Goal: Use online tool/utility: Utilize a website feature to perform a specific function

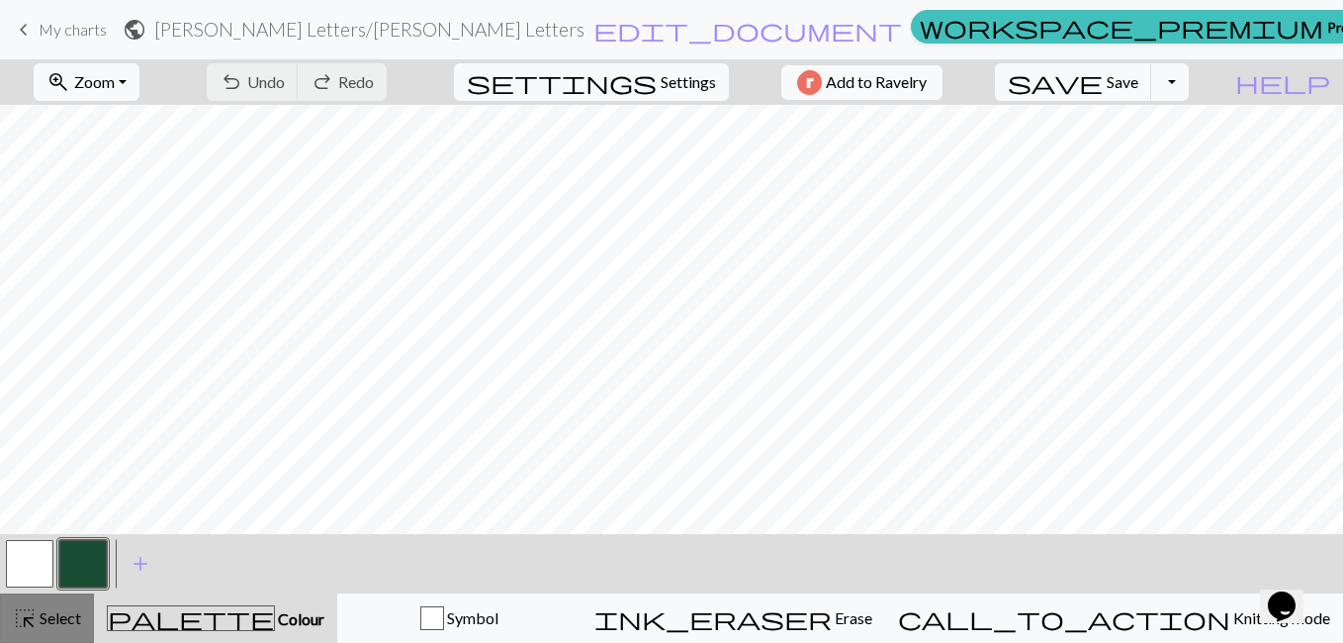
click at [43, 618] on span "Select" at bounding box center [59, 617] width 45 height 19
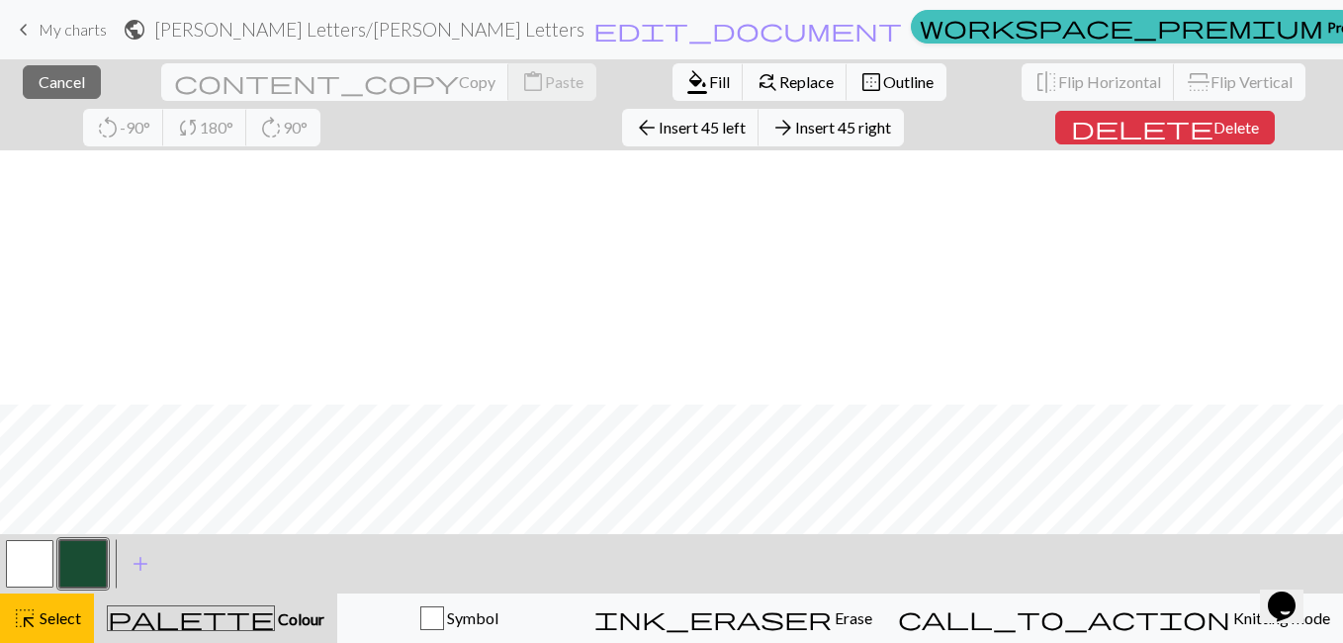
scroll to position [254, 0]
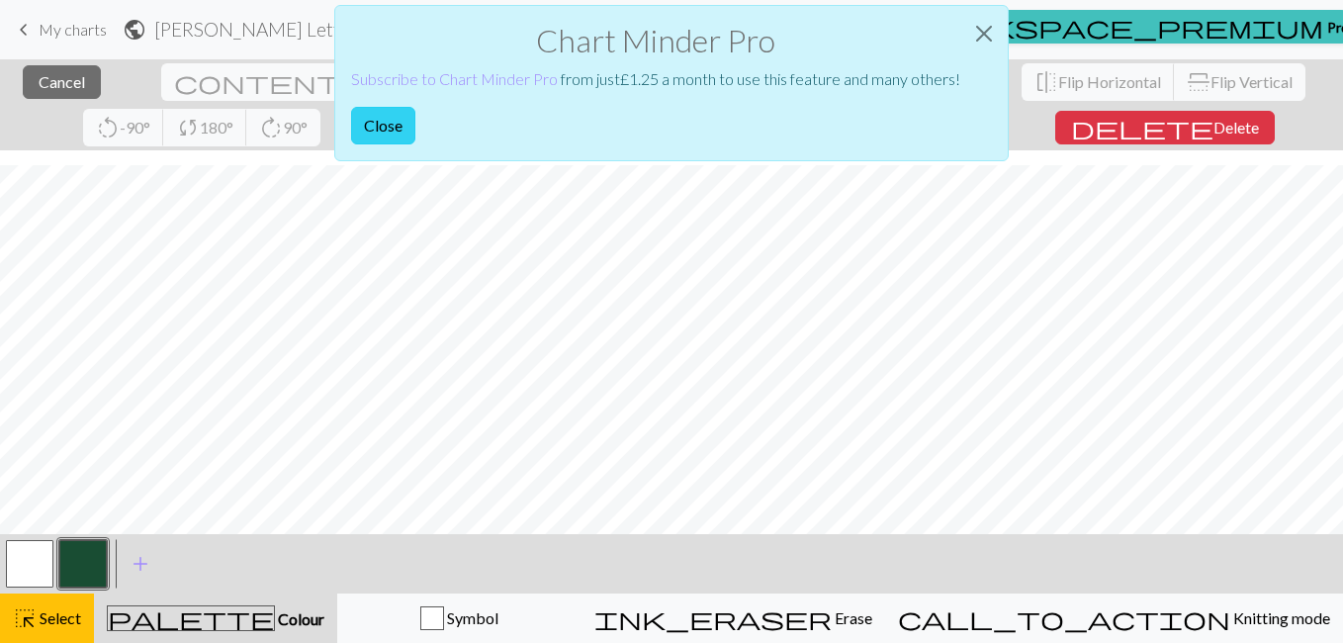
click at [393, 119] on button "Close" at bounding box center [383, 126] width 64 height 38
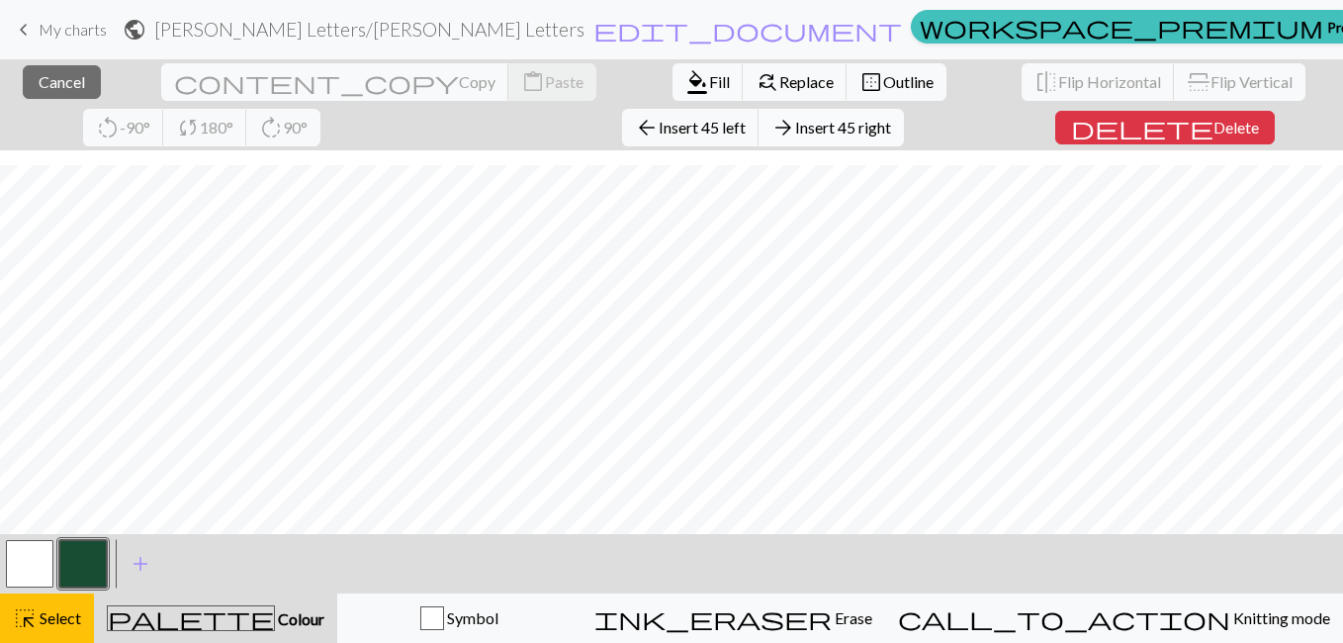
click at [759, 129] on button "arrow_forward Insert 45 right" at bounding box center [831, 128] width 145 height 38
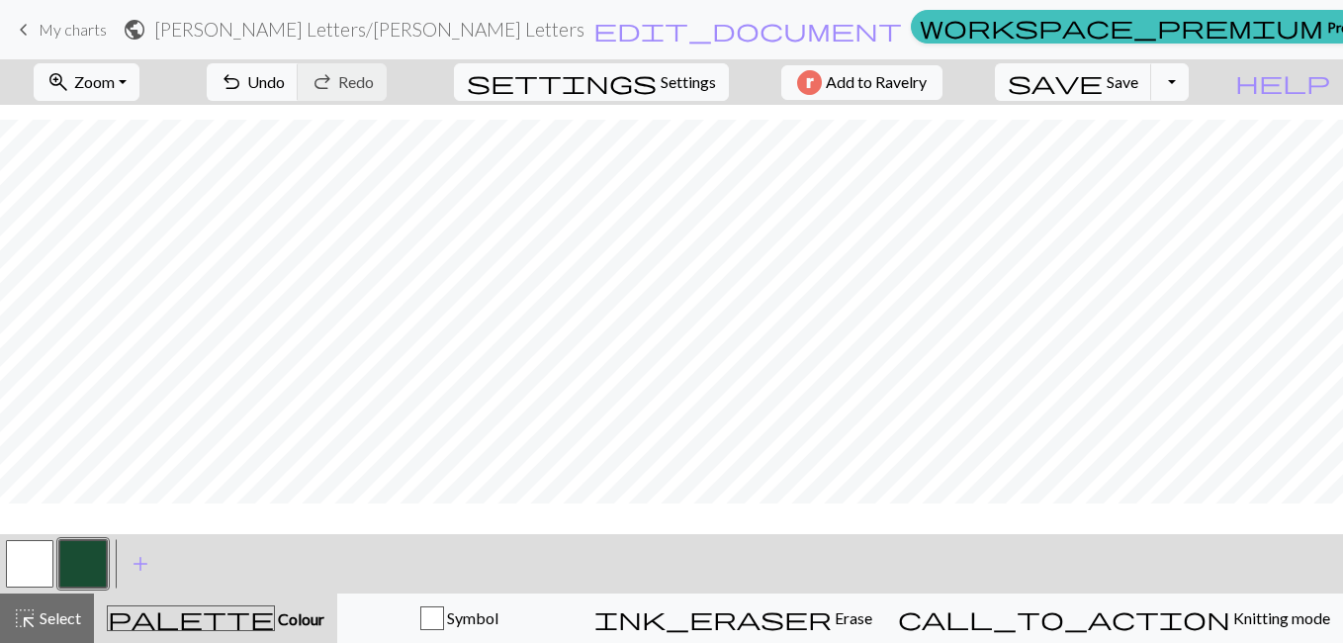
scroll to position [209, 0]
click at [1139, 82] on span "Save" at bounding box center [1123, 81] width 32 height 19
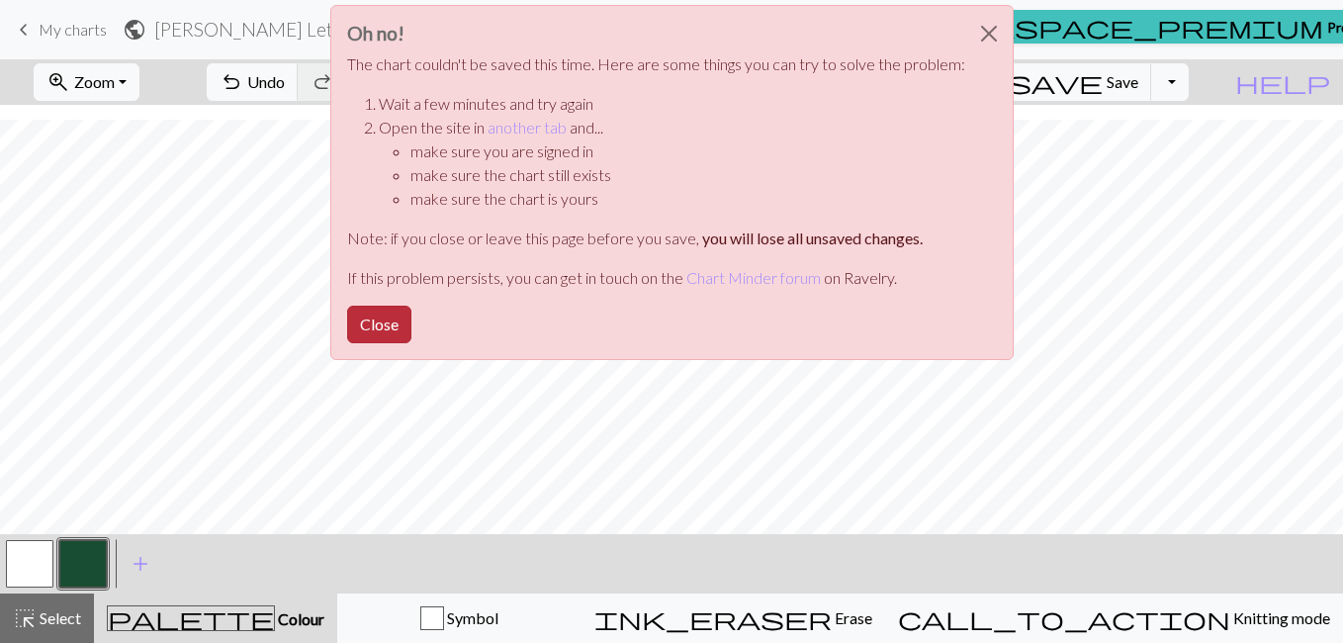
click at [380, 332] on button "Close" at bounding box center [379, 325] width 64 height 38
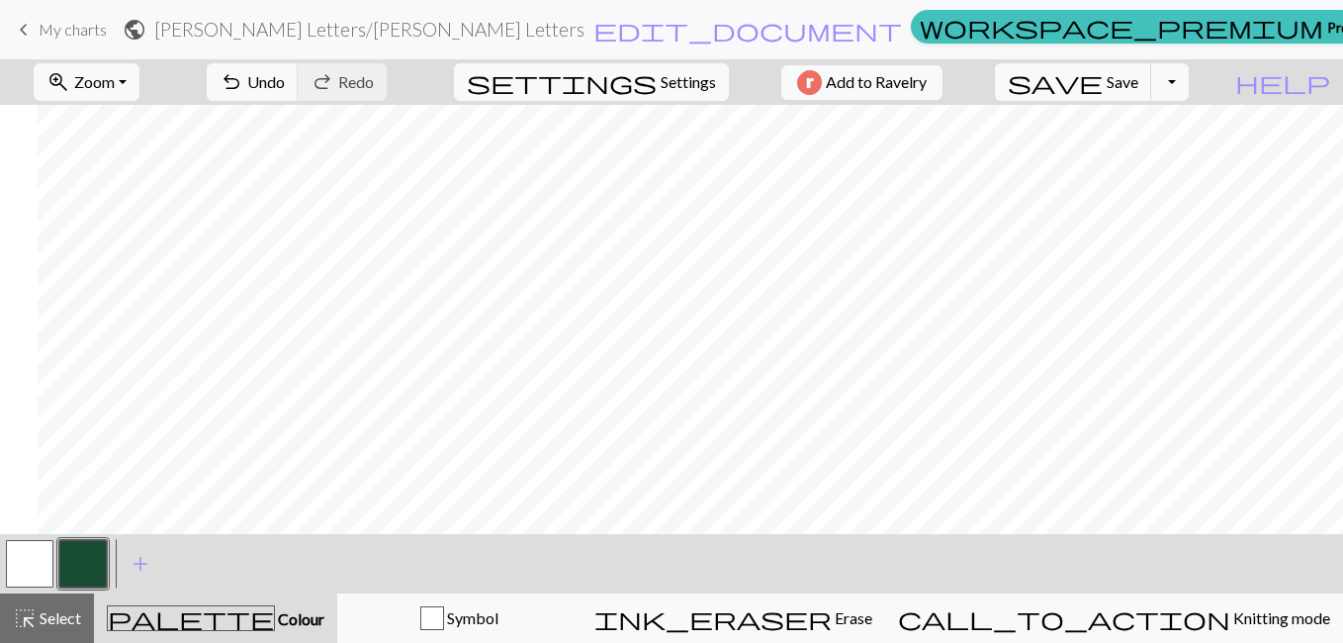
scroll to position [127, 1385]
click at [43, 623] on span "Select" at bounding box center [59, 617] width 45 height 19
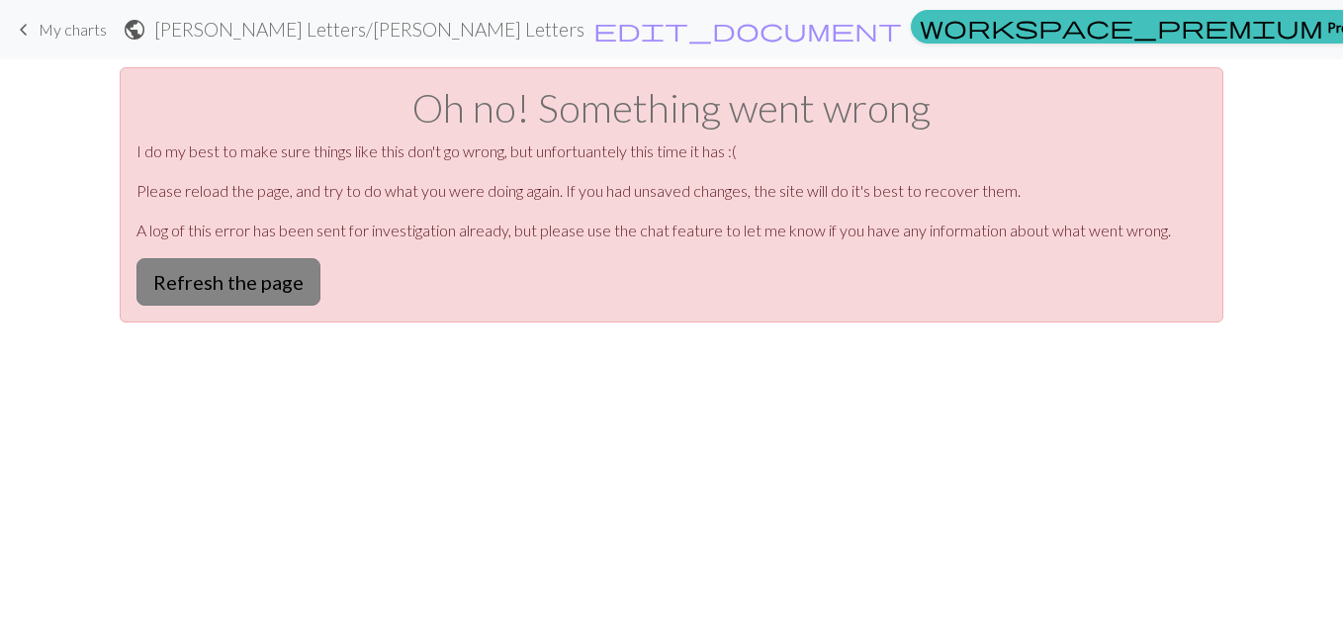
click at [176, 269] on button "Refresh the page" at bounding box center [229, 281] width 184 height 47
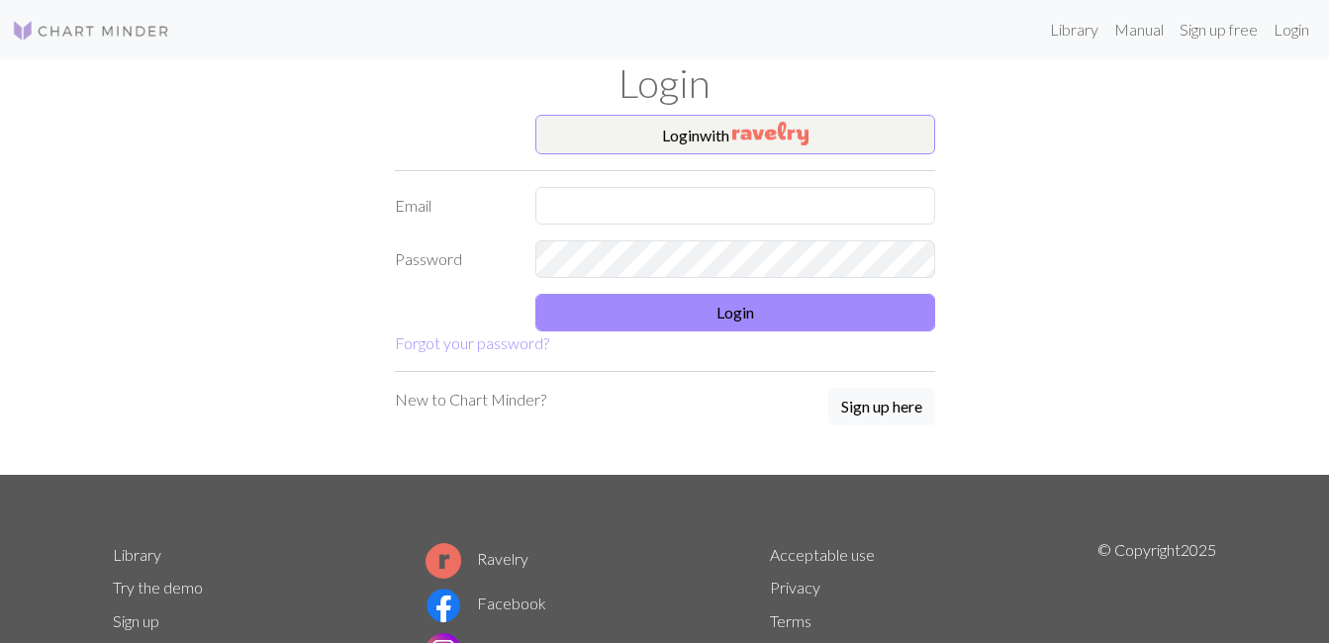
click at [696, 132] on button "Login with" at bounding box center [735, 135] width 400 height 40
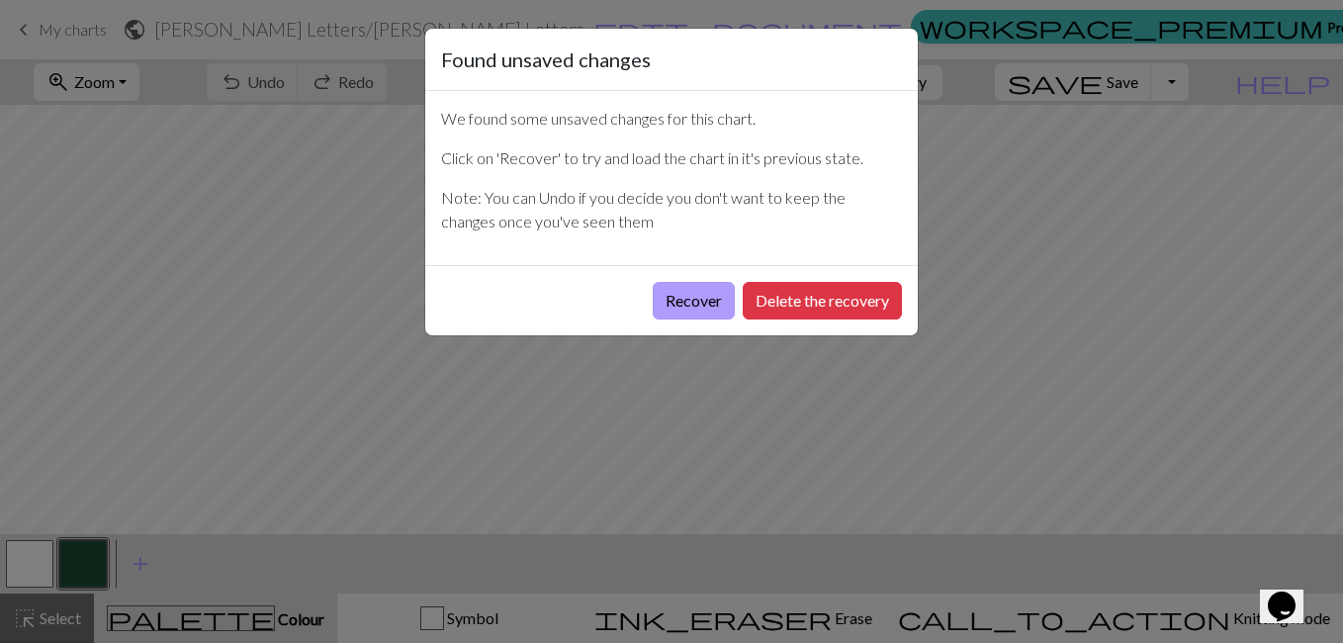
click at [719, 303] on button "Recover" at bounding box center [694, 301] width 82 height 38
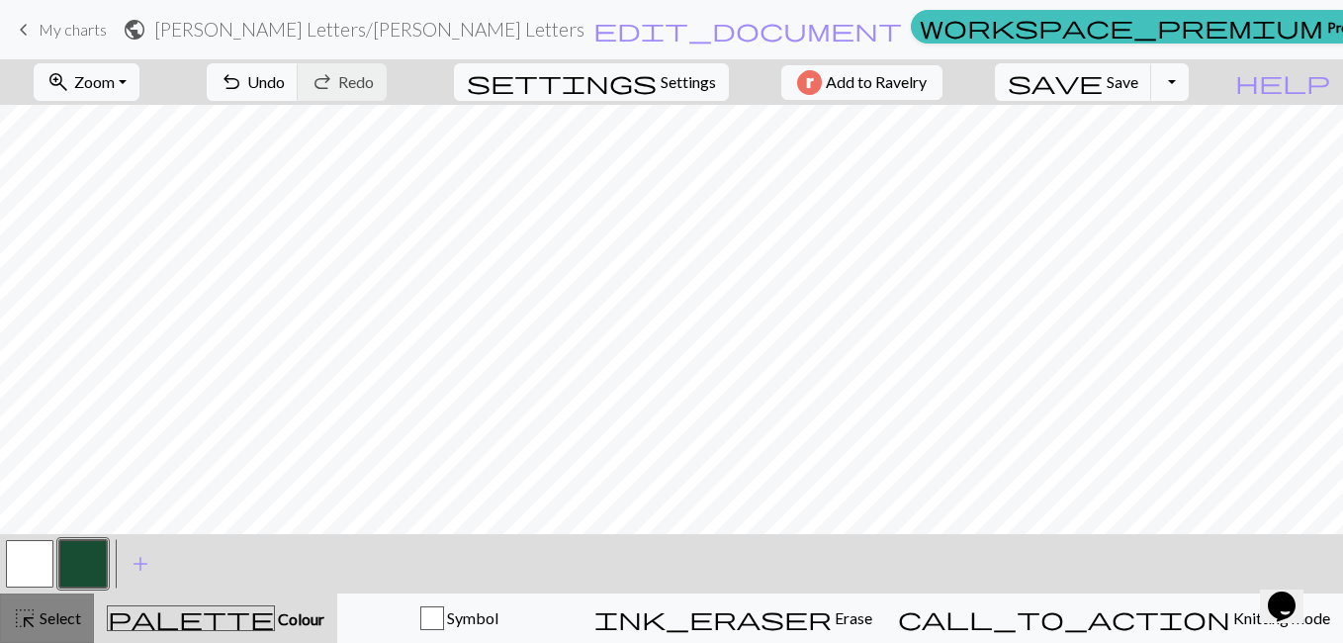
click at [28, 612] on span "highlight_alt" at bounding box center [25, 618] width 24 height 28
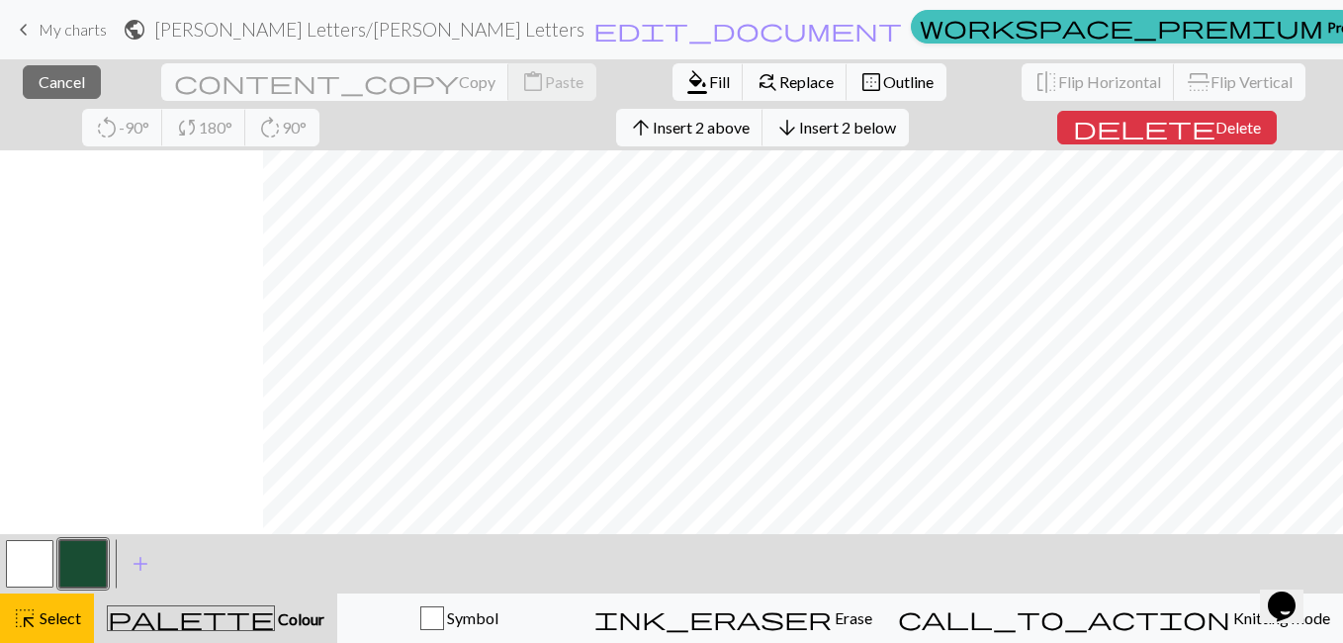
scroll to position [0, 1385]
click at [1071, 132] on span "delete" at bounding box center [1142, 128] width 142 height 28
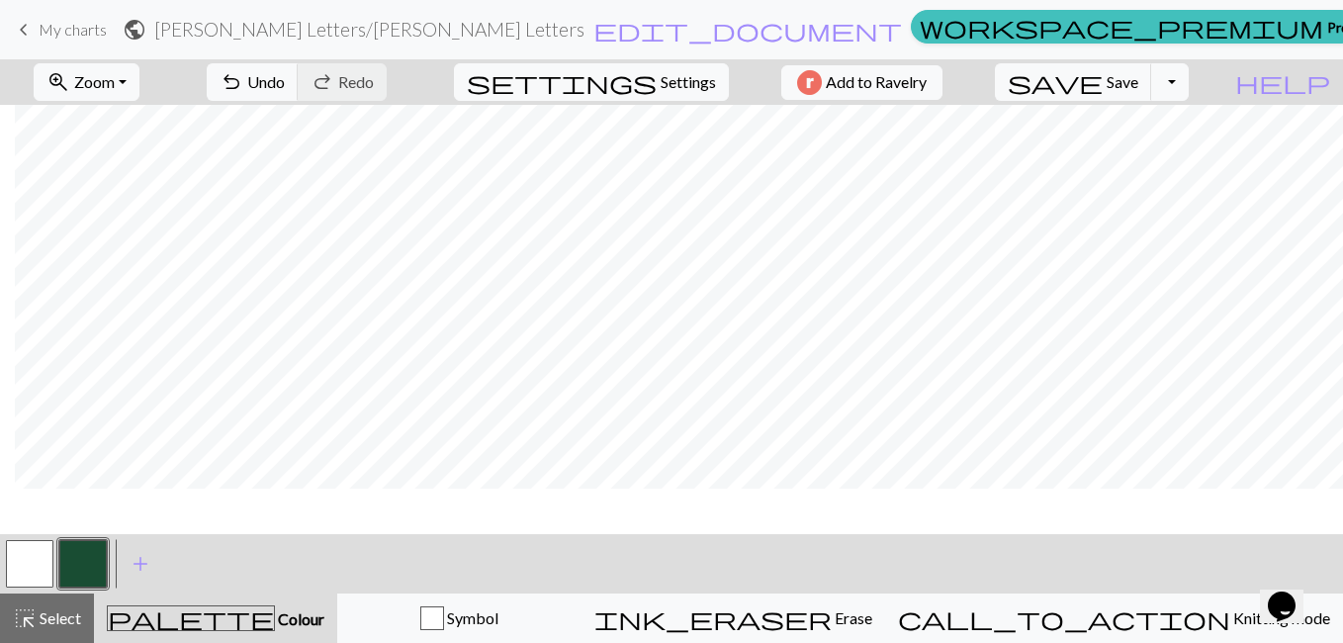
scroll to position [0, 277]
click at [23, 627] on span "highlight_alt" at bounding box center [25, 618] width 24 height 28
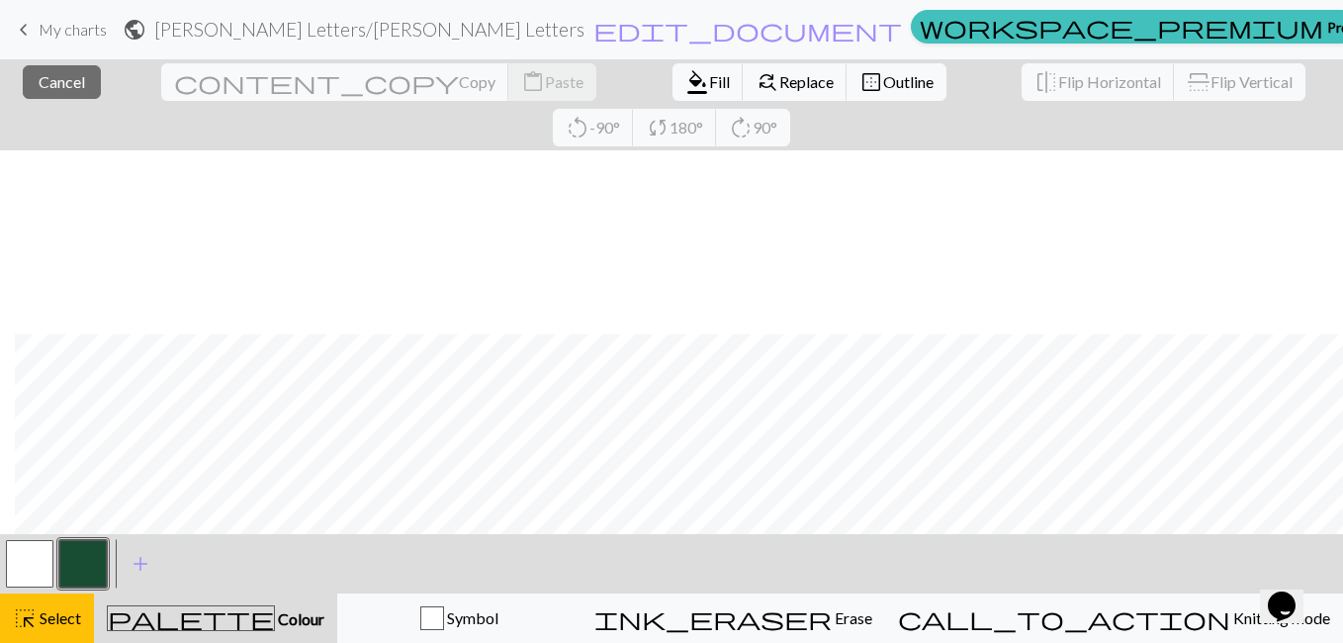
scroll to position [184, 277]
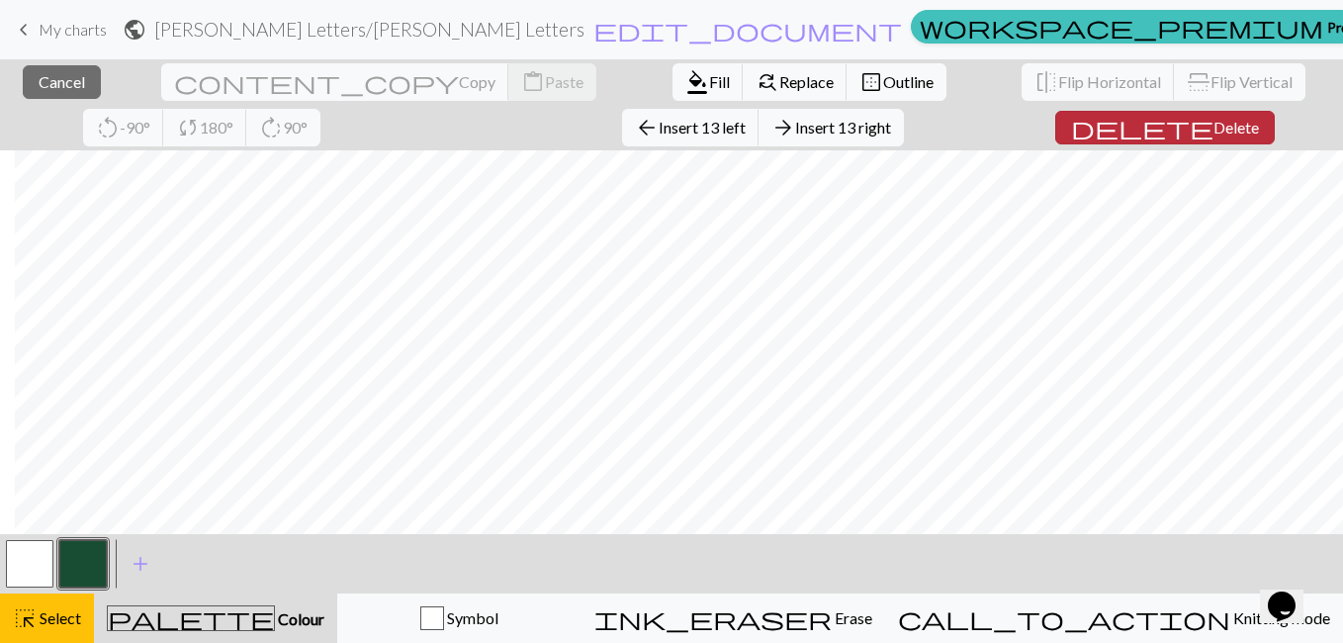
click at [1214, 135] on span "Delete" at bounding box center [1237, 127] width 46 height 19
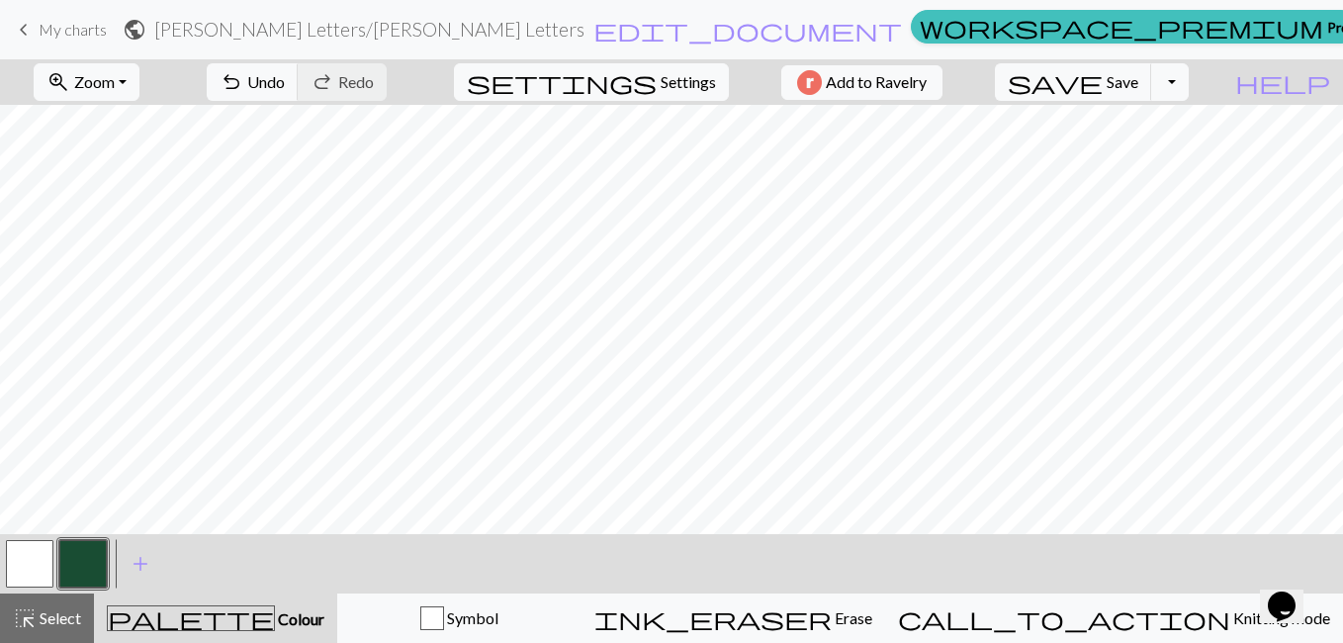
scroll to position [0, 0]
click at [1139, 87] on span "Save" at bounding box center [1123, 81] width 32 height 19
